Goal: Check status: Check status

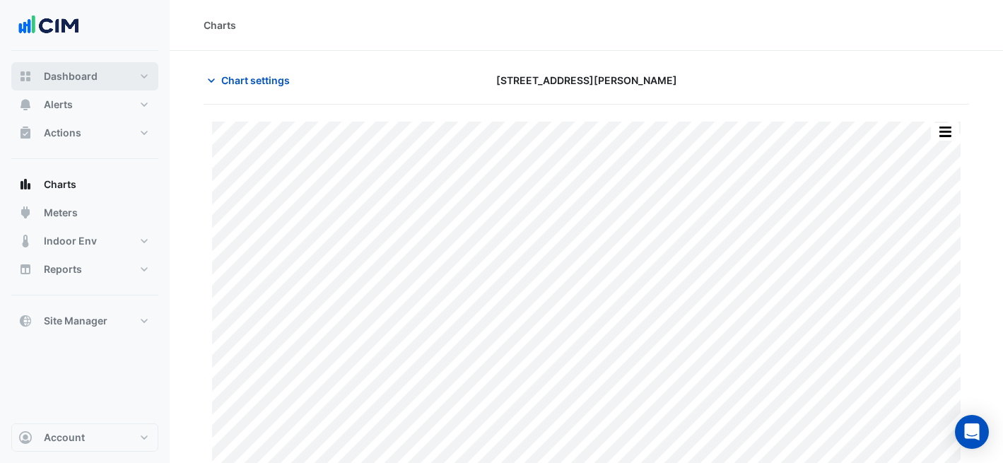
click at [140, 77] on button "Dashboard" at bounding box center [84, 76] width 147 height 28
select select "***"
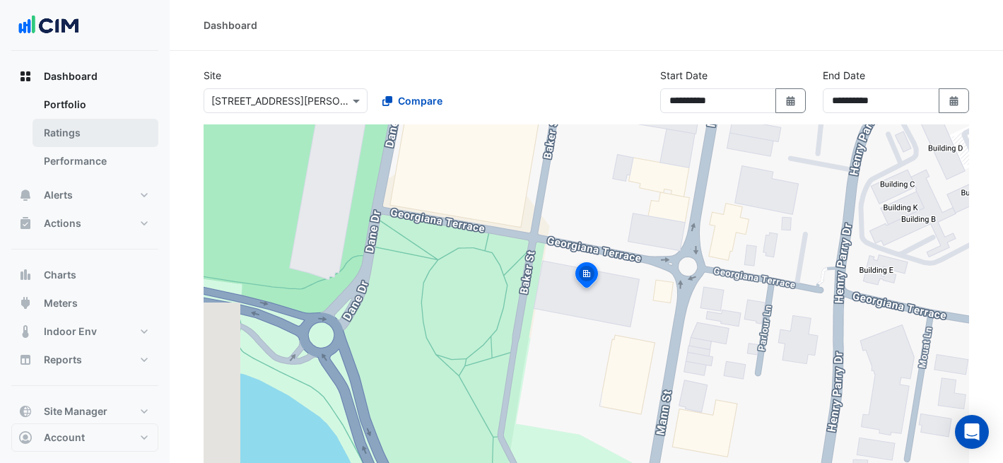
click at [132, 135] on link "Ratings" at bounding box center [96, 133] width 126 height 28
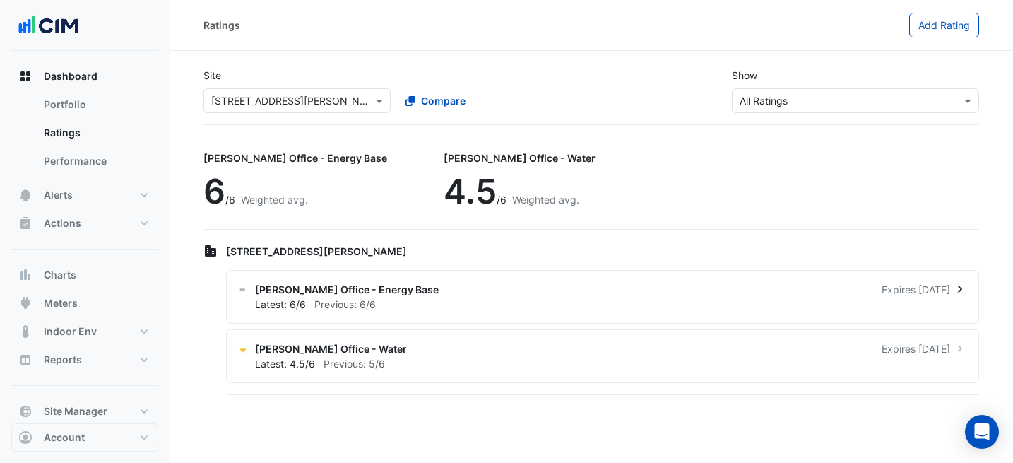
click at [365, 293] on span "[PERSON_NAME] Office - Energy Base" at bounding box center [347, 289] width 184 height 15
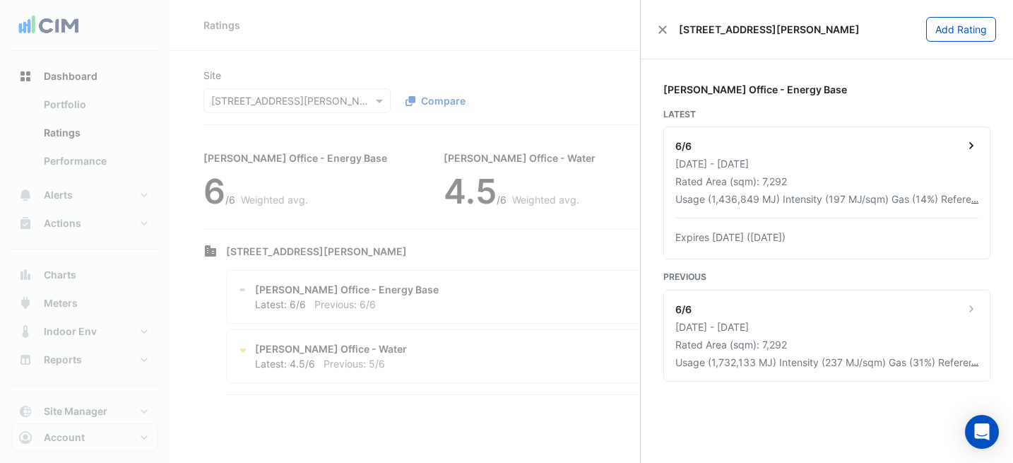
click at [820, 160] on div "[DATE] - [DATE]" at bounding box center [827, 163] width 303 height 15
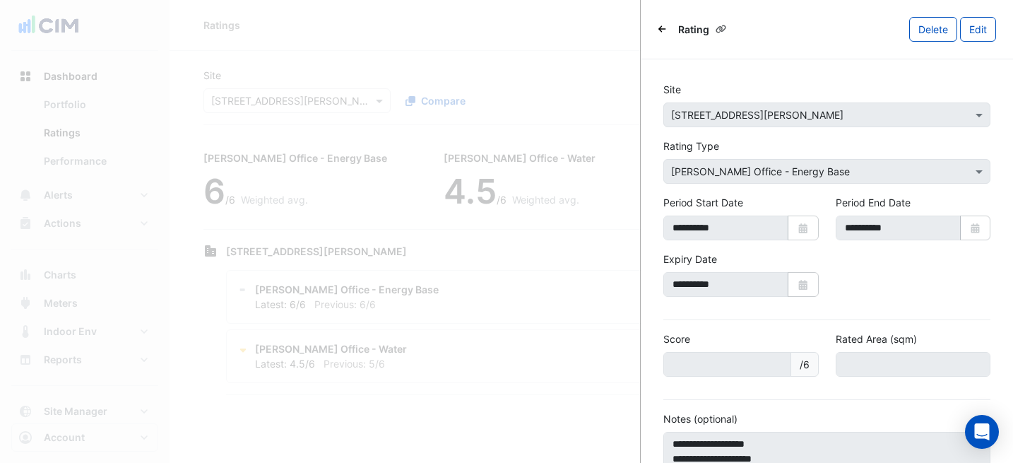
click at [623, 57] on ngb-offcanvas-backdrop at bounding box center [506, 231] width 1013 height 463
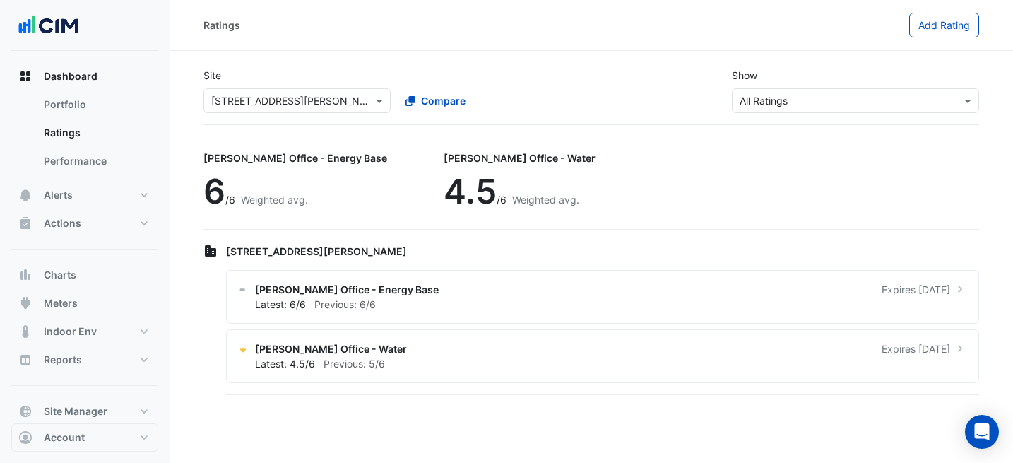
click at [584, 293] on ngb-offcanvas-backdrop at bounding box center [506, 231] width 1013 height 463
click at [587, 346] on div "[PERSON_NAME] Office - Water Expires [DATE]" at bounding box center [611, 348] width 712 height 15
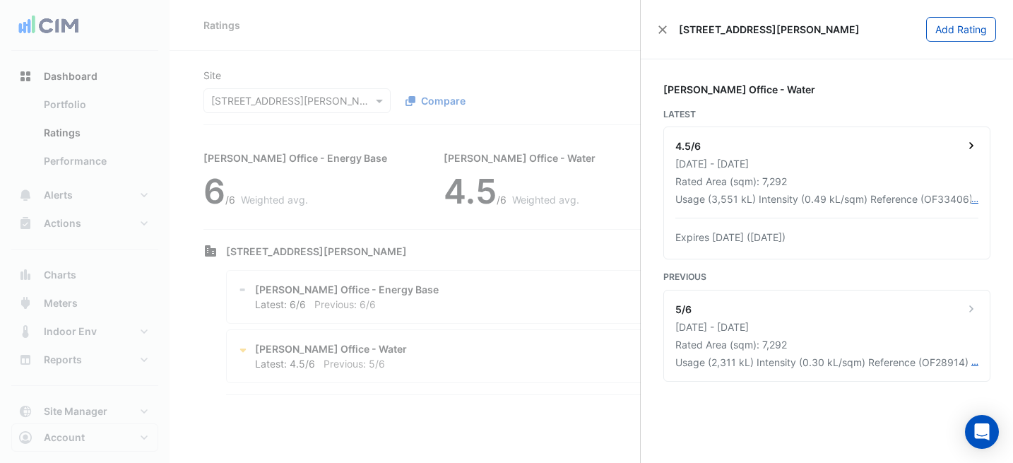
click at [859, 158] on div "[DATE] - [DATE]" at bounding box center [827, 163] width 303 height 15
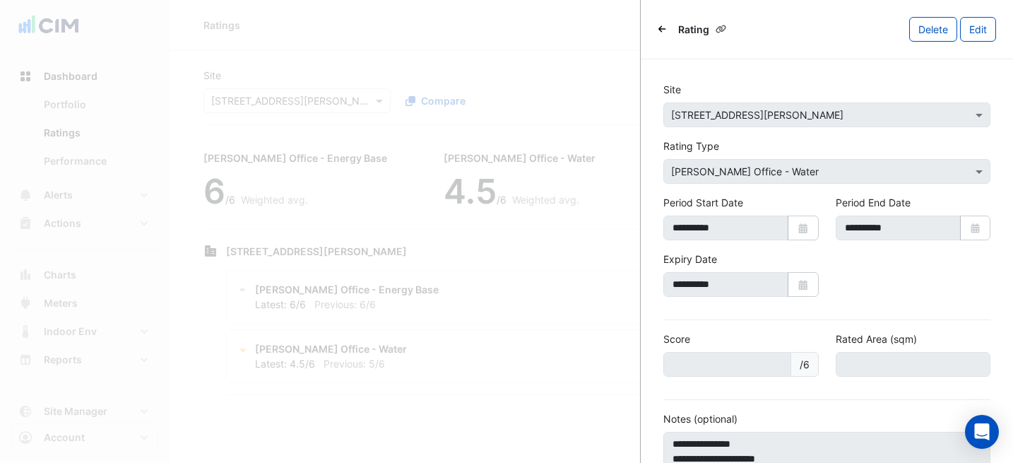
click at [594, 62] on ngb-offcanvas-backdrop at bounding box center [506, 231] width 1013 height 463
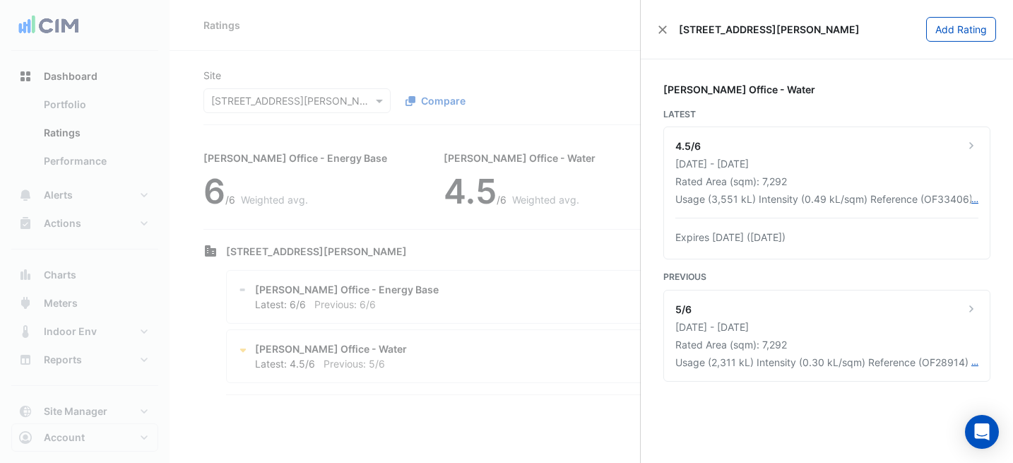
click at [598, 61] on ngb-offcanvas-backdrop at bounding box center [506, 231] width 1013 height 463
